Goal: Transaction & Acquisition: Obtain resource

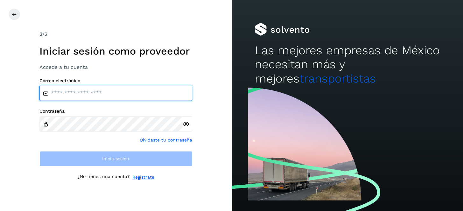
type input "**********"
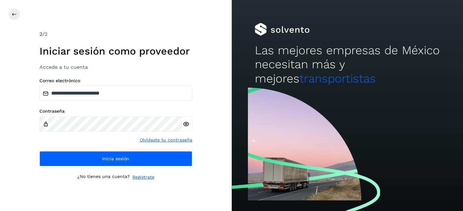
click at [185, 124] on icon at bounding box center [185, 124] width 7 height 7
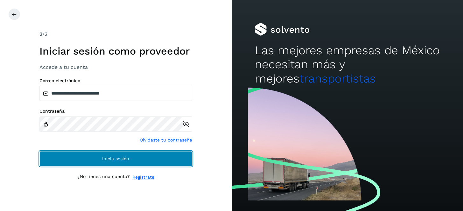
click at [127, 160] on span "Inicia sesión" at bounding box center [115, 159] width 27 height 4
click at [111, 160] on span "Inicia sesión" at bounding box center [115, 159] width 27 height 4
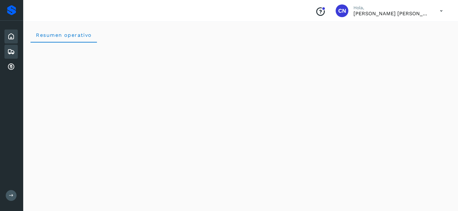
click at [10, 51] on icon at bounding box center [11, 52] width 8 height 8
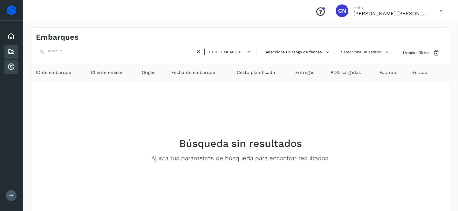
click at [11, 69] on icon at bounding box center [11, 67] width 8 height 8
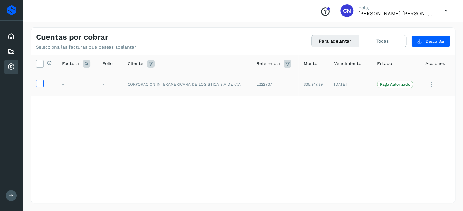
click at [38, 81] on icon at bounding box center [39, 83] width 7 height 7
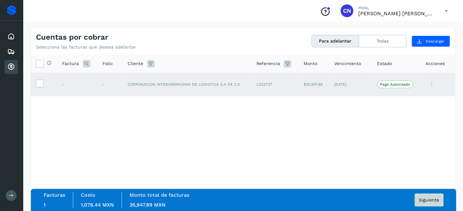
click at [432, 201] on span "Siguiente" at bounding box center [428, 200] width 20 height 4
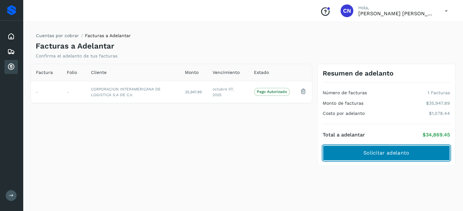
click at [407, 154] on span "Solicitar adelanto" at bounding box center [386, 153] width 46 height 7
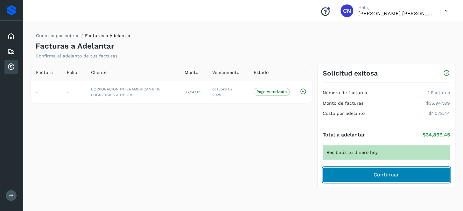
click at [385, 175] on span "Continuar" at bounding box center [386, 175] width 26 height 7
